Goal: Information Seeking & Learning: Check status

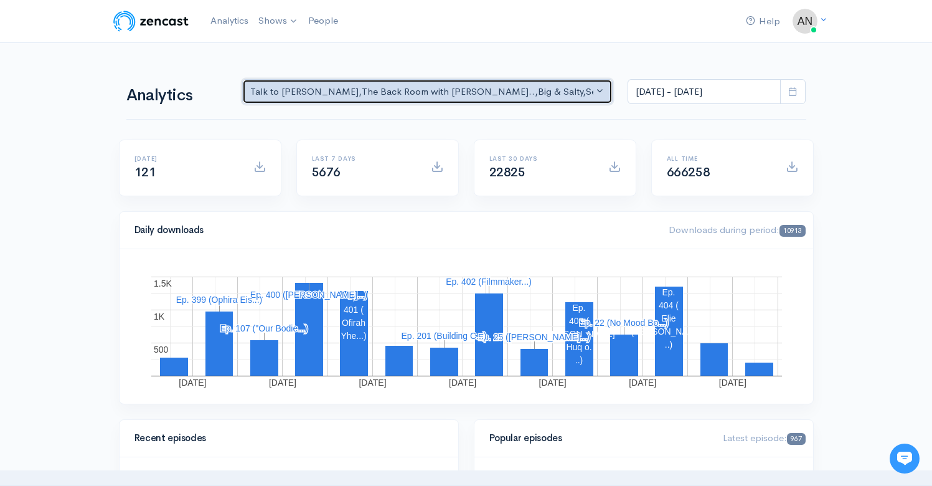
click at [520, 90] on div "Talk to [PERSON_NAME] , The Back Room with [PERSON_NAME].. , Big & Salty , Seri…" at bounding box center [422, 92] width 344 height 14
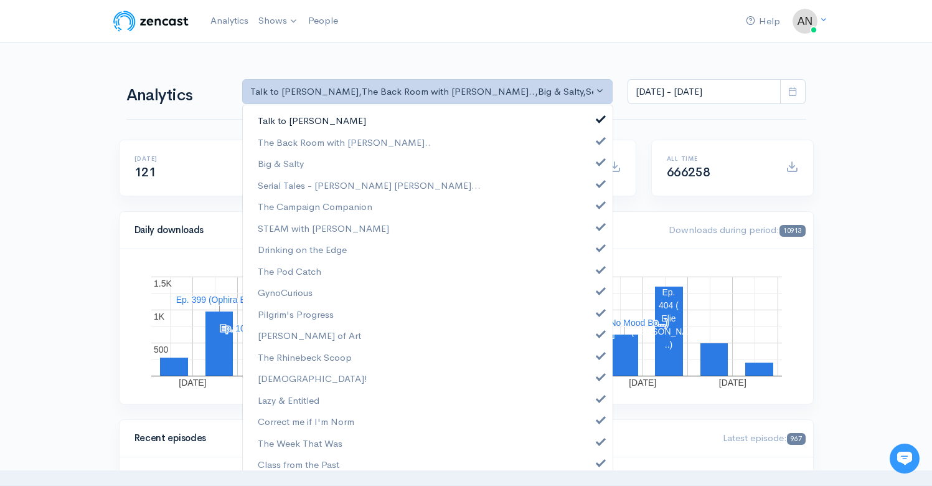
click at [586, 120] on link "Talk to [PERSON_NAME]" at bounding box center [428, 121] width 370 height 22
select select "10316"
click at [598, 164] on span at bounding box center [600, 160] width 5 height 9
click at [591, 189] on link "Serial Tales - [PERSON_NAME] [PERSON_NAME]..." at bounding box center [428, 185] width 370 height 22
click at [598, 204] on span at bounding box center [600, 203] width 5 height 9
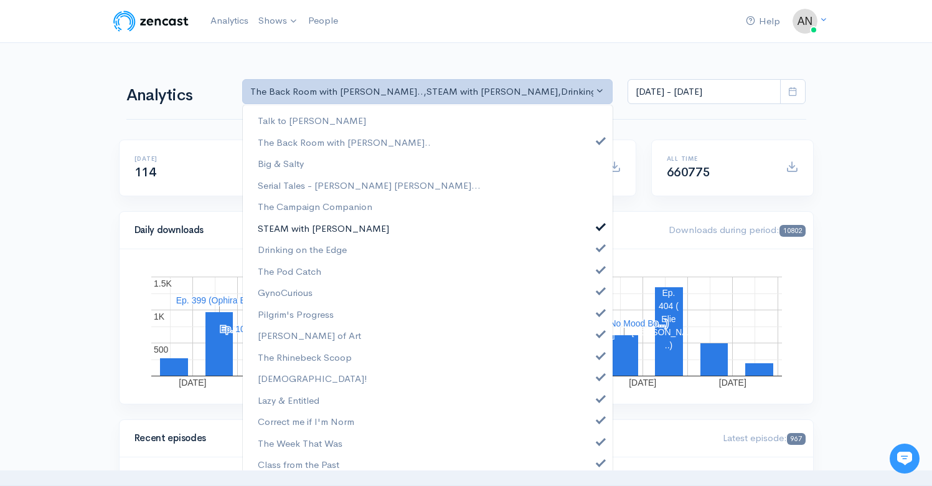
click at [598, 229] on span at bounding box center [600, 224] width 5 height 9
click at [598, 247] on span at bounding box center [600, 246] width 5 height 9
click at [598, 264] on span at bounding box center [600, 267] width 5 height 9
click at [598, 287] on span at bounding box center [600, 289] width 5 height 9
click at [598, 311] on span at bounding box center [600, 310] width 5 height 9
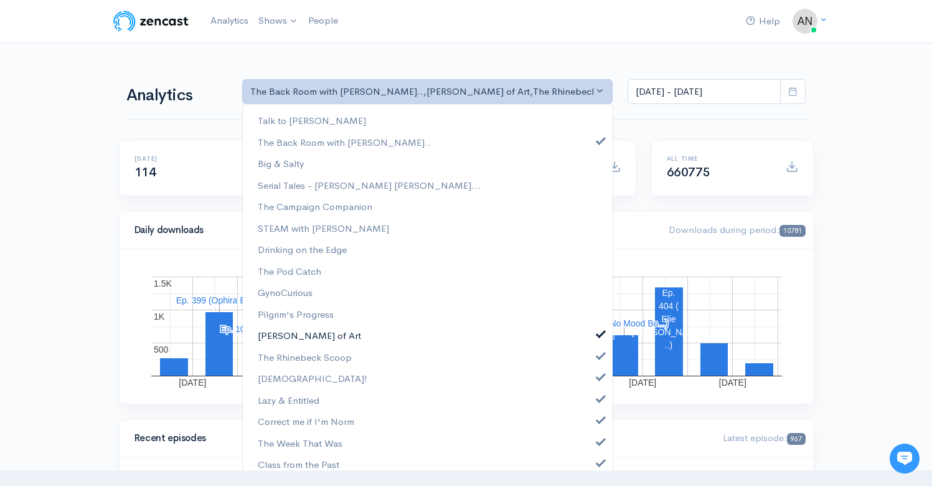
click at [598, 331] on span at bounding box center [600, 331] width 5 height 9
click at [590, 361] on link "The Rhinebeck Scoop" at bounding box center [428, 357] width 370 height 22
click at [598, 379] on span at bounding box center [600, 374] width 5 height 9
click at [590, 392] on link "Lazy & Entitled" at bounding box center [428, 400] width 370 height 22
click at [598, 423] on span at bounding box center [600, 417] width 5 height 9
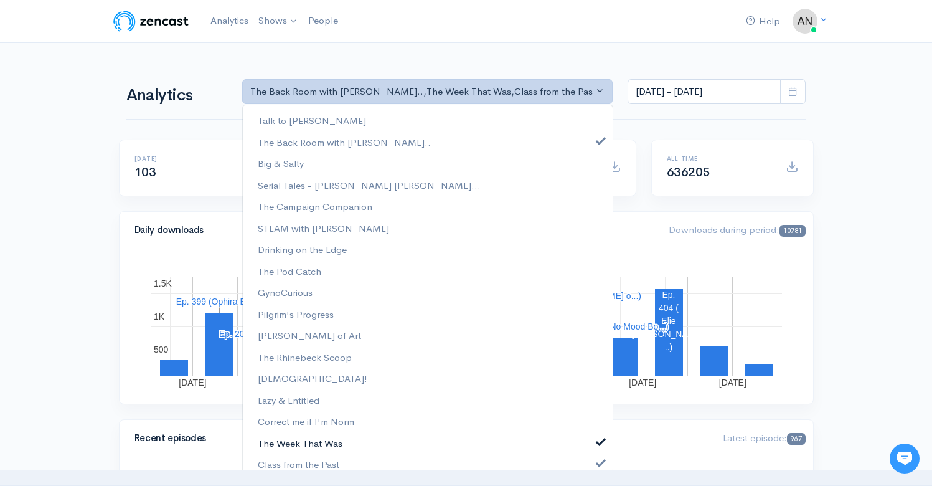
click at [590, 434] on link "The Week That Was" at bounding box center [428, 443] width 370 height 22
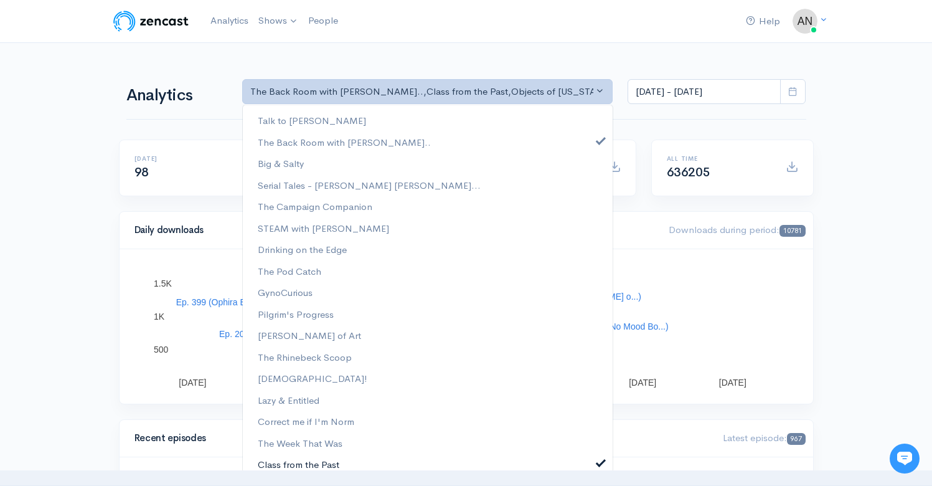
click at [598, 459] on span at bounding box center [600, 460] width 5 height 9
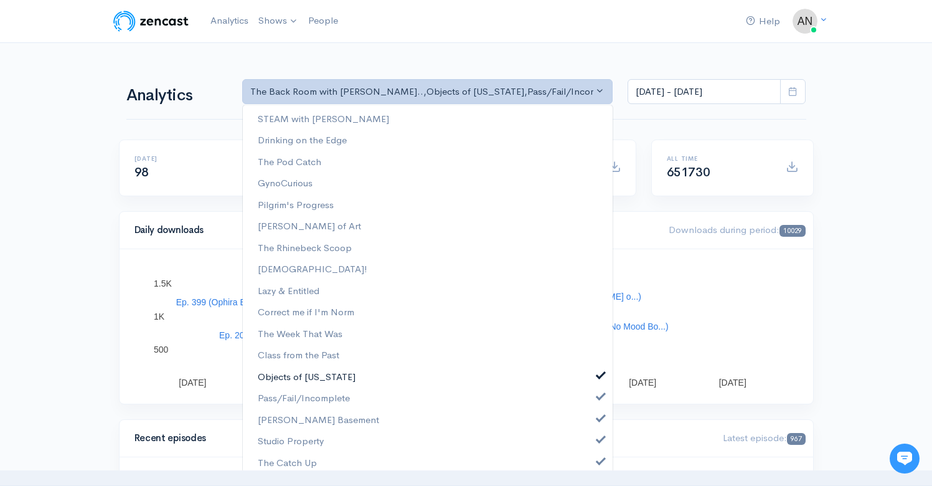
click at [598, 374] on span at bounding box center [600, 373] width 5 height 9
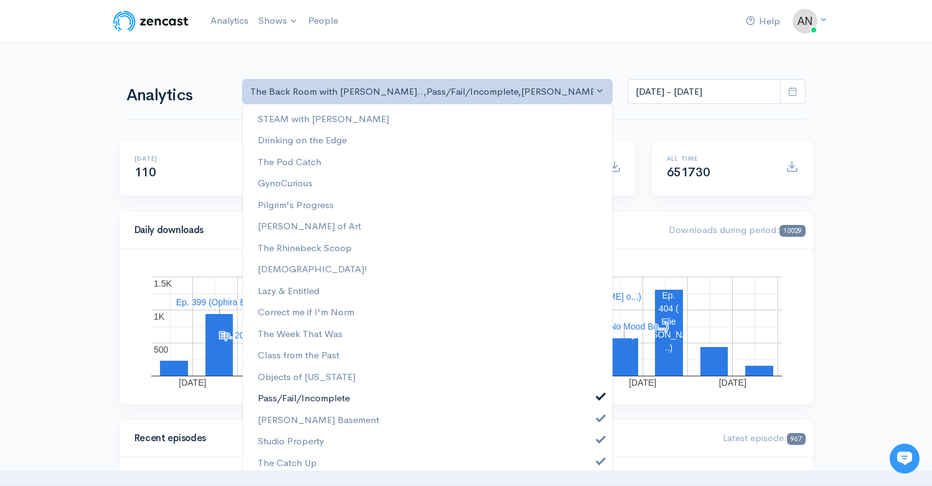
click at [598, 397] on span at bounding box center [600, 394] width 5 height 9
click at [598, 420] on span at bounding box center [600, 416] width 5 height 9
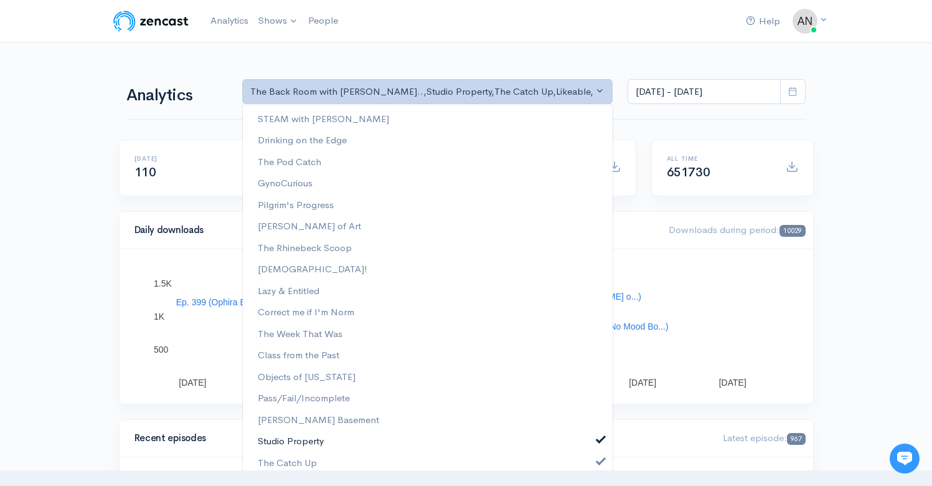
click at [588, 442] on link "Studio Property" at bounding box center [428, 441] width 370 height 22
click at [598, 464] on span at bounding box center [600, 458] width 5 height 9
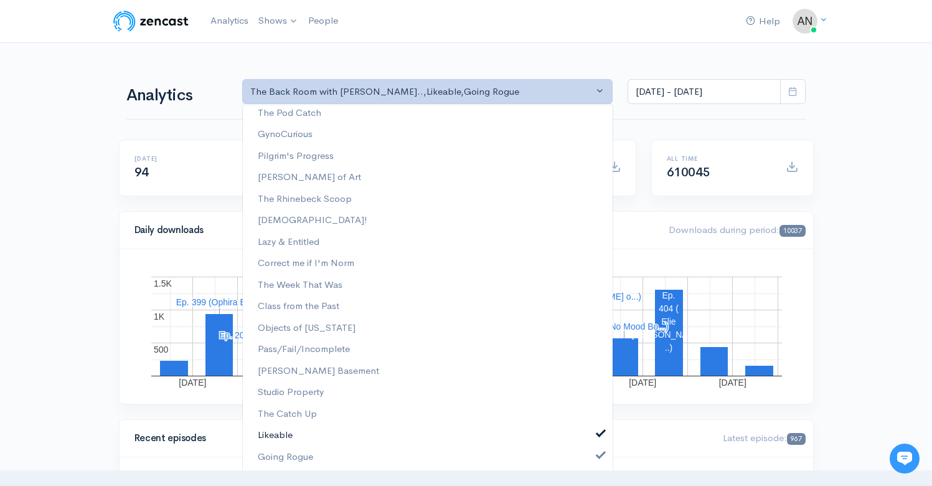
click at [591, 440] on link "Likeable" at bounding box center [428, 435] width 370 height 22
click at [598, 456] on span at bounding box center [600, 453] width 5 height 9
click at [673, 85] on input "[DATE] - [DATE]" at bounding box center [704, 92] width 153 height 26
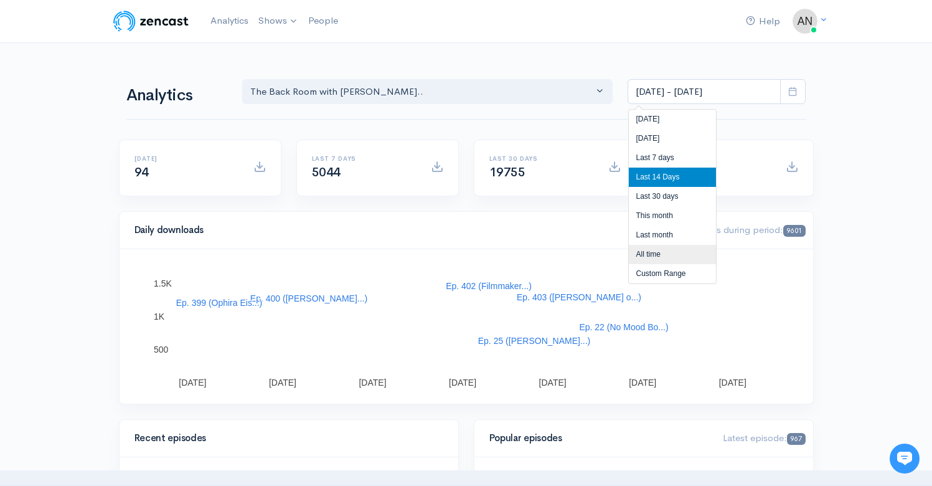
click at [649, 256] on li "All time" at bounding box center [672, 254] width 87 height 19
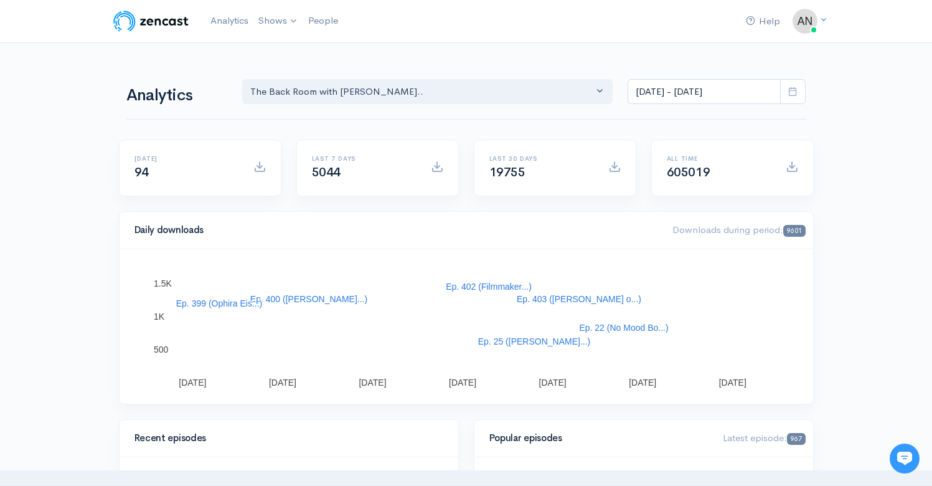
type input "[DATE] - [DATE]"
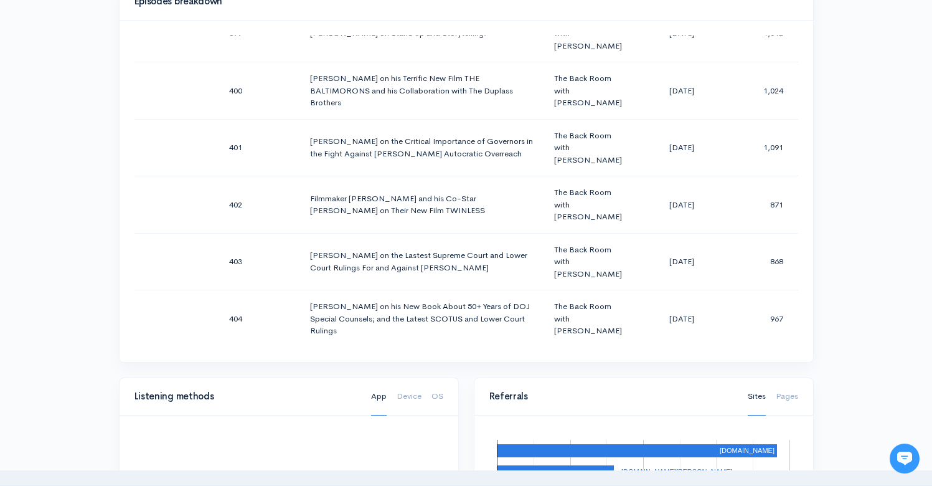
scroll to position [0, 0]
